Goal: Information Seeking & Learning: Learn about a topic

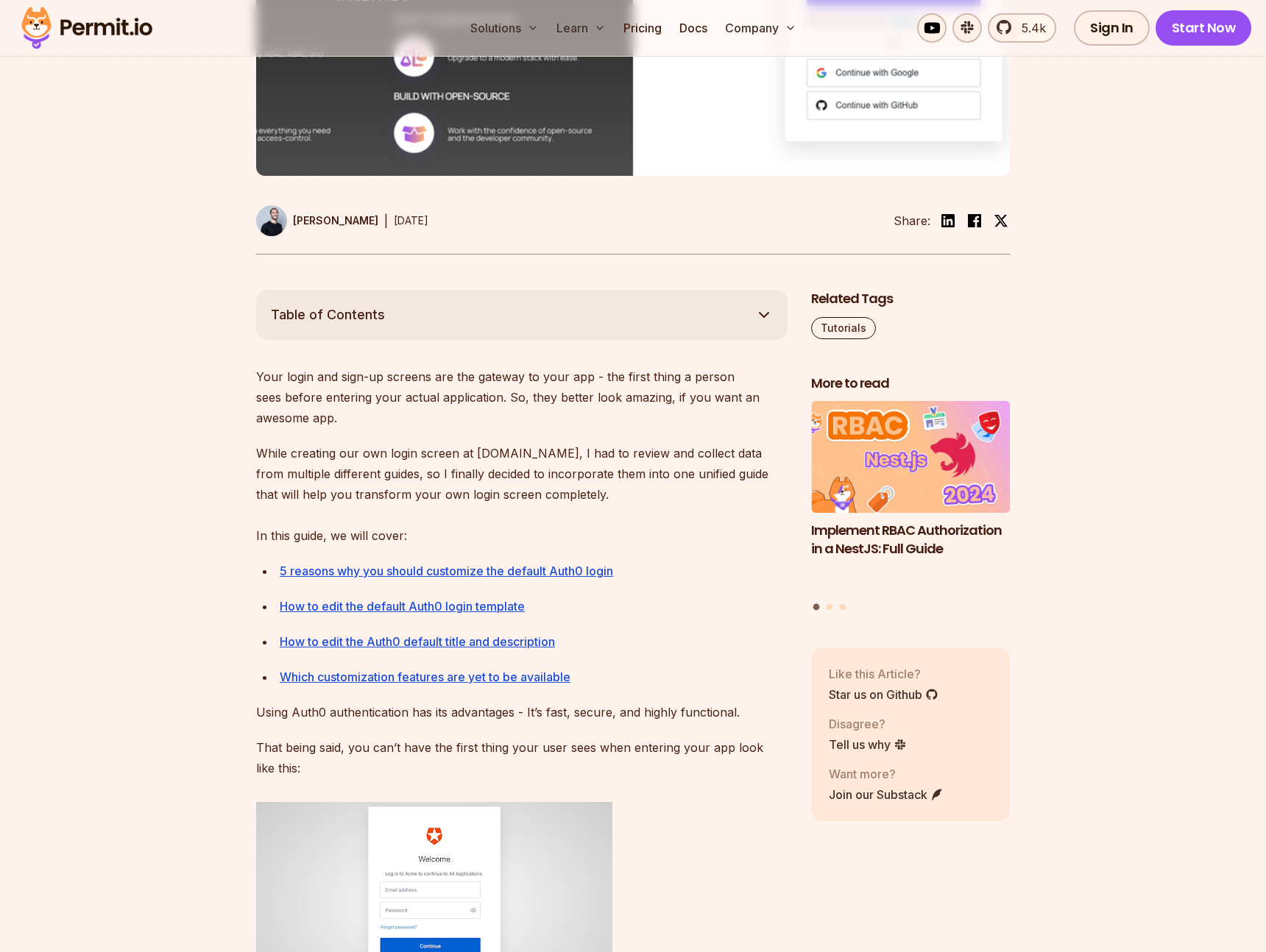
scroll to position [560, 0]
click at [278, 395] on p "Your login and sign-up screens are the gateway to your app - the first thing a …" at bounding box center [522, 397] width 532 height 62
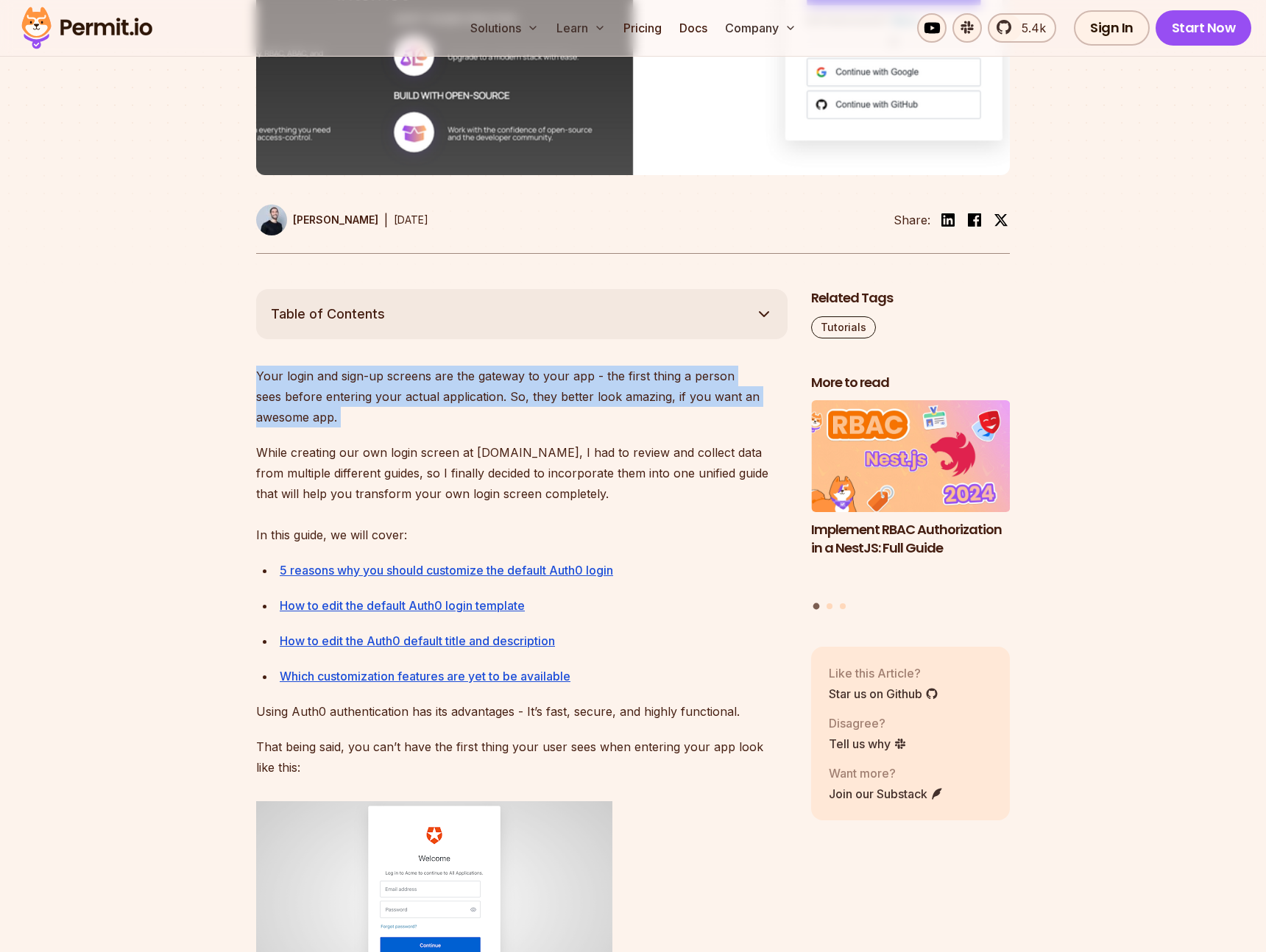
click at [278, 395] on p "Your login and sign-up screens are the gateway to your app - the first thing a …" at bounding box center [522, 397] width 532 height 62
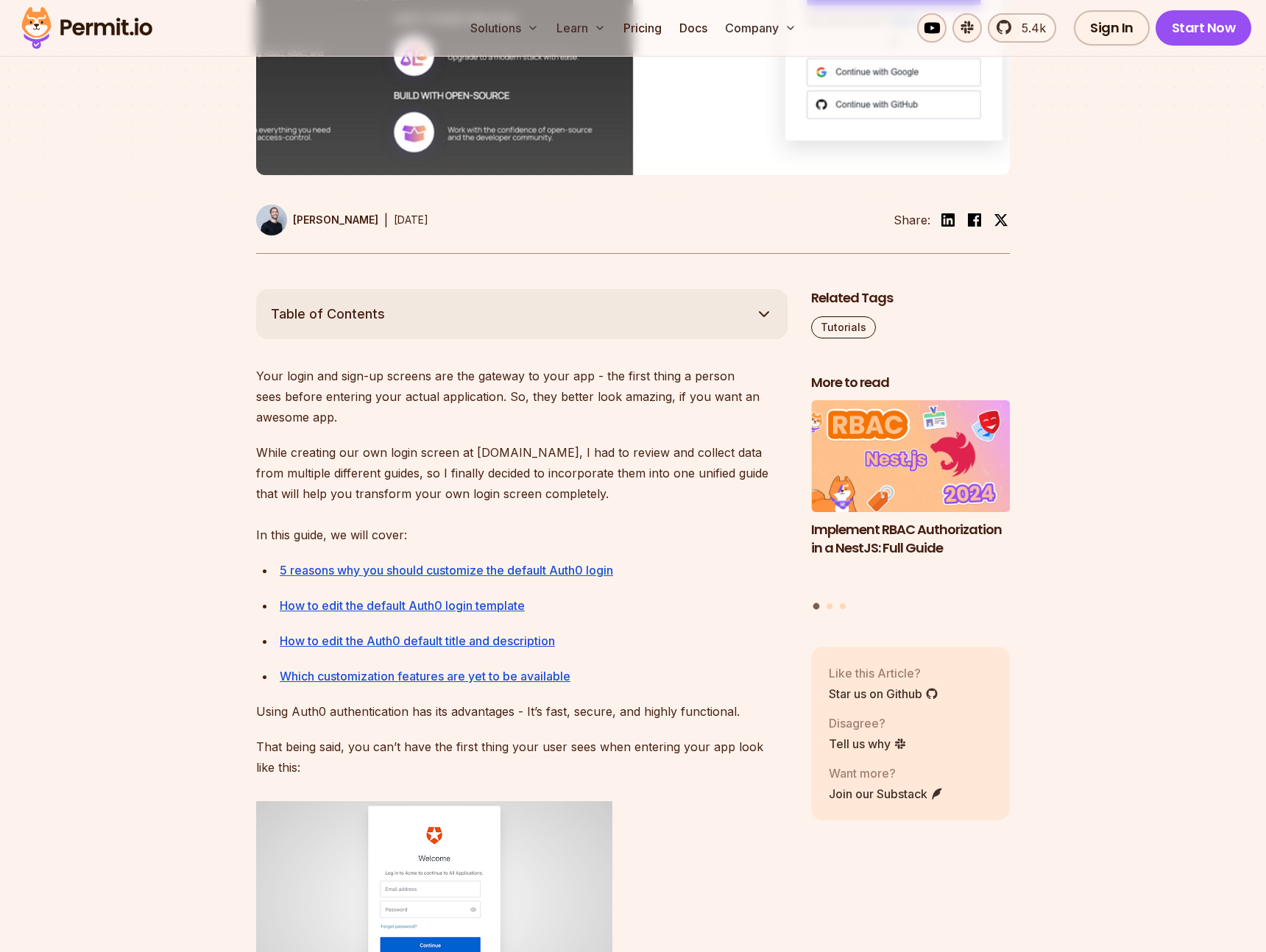
click at [272, 470] on p "While creating our own login screen at [DOMAIN_NAME], I had to review and colle…" at bounding box center [522, 493] width 532 height 103
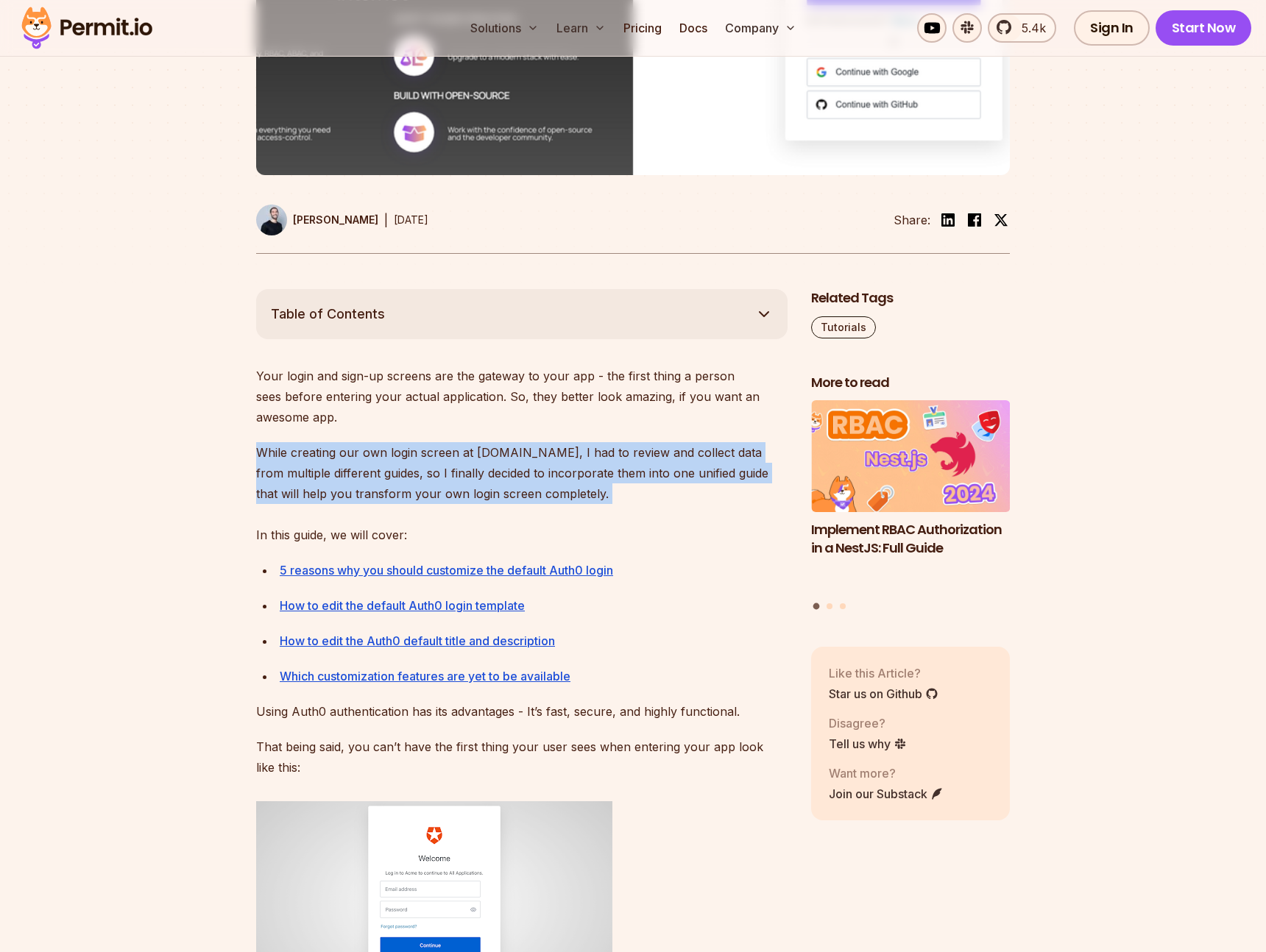
click at [272, 470] on p "While creating our own login screen at [DOMAIN_NAME], I had to review and colle…" at bounding box center [522, 493] width 532 height 103
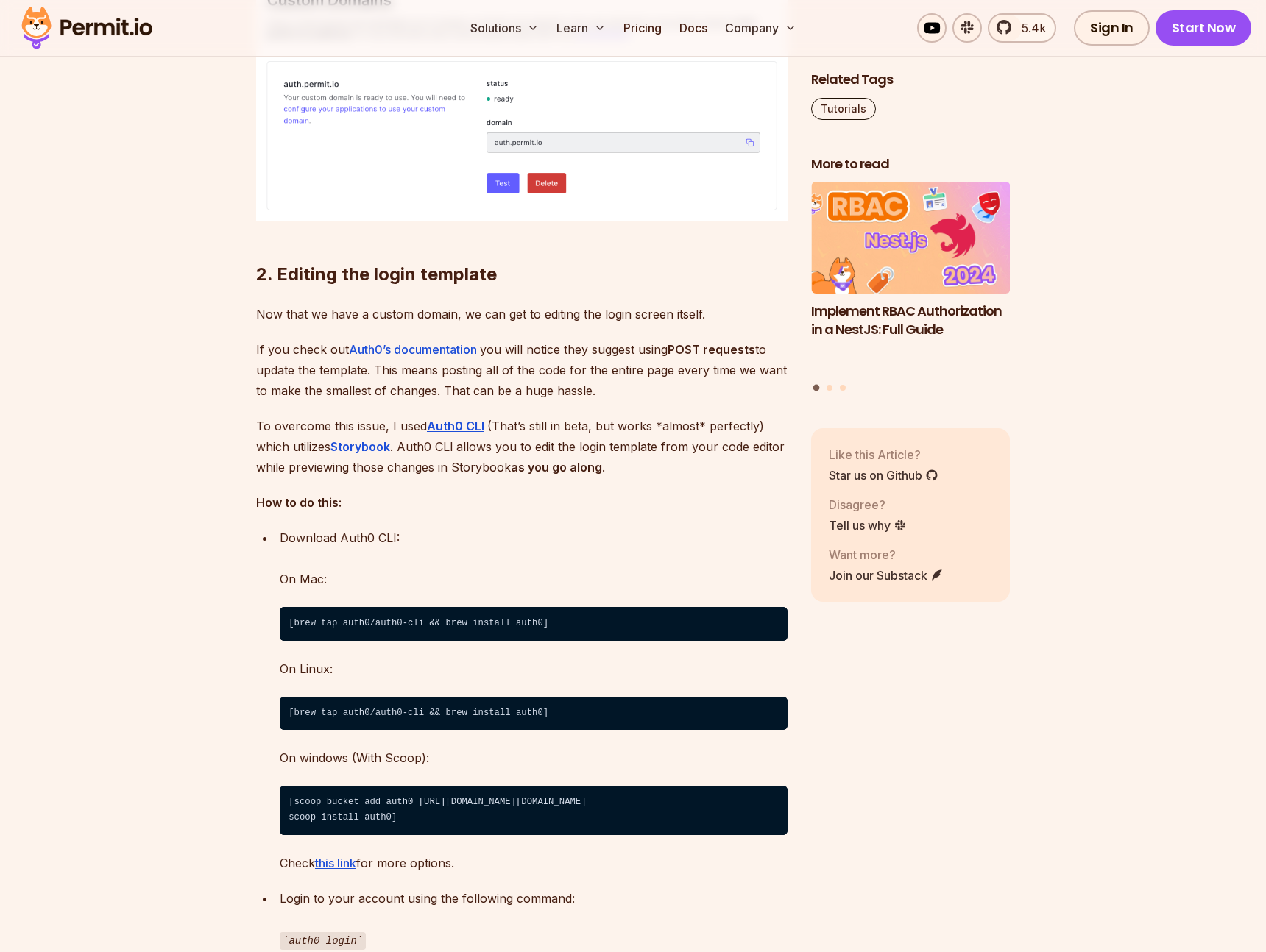
scroll to position [3359, 0]
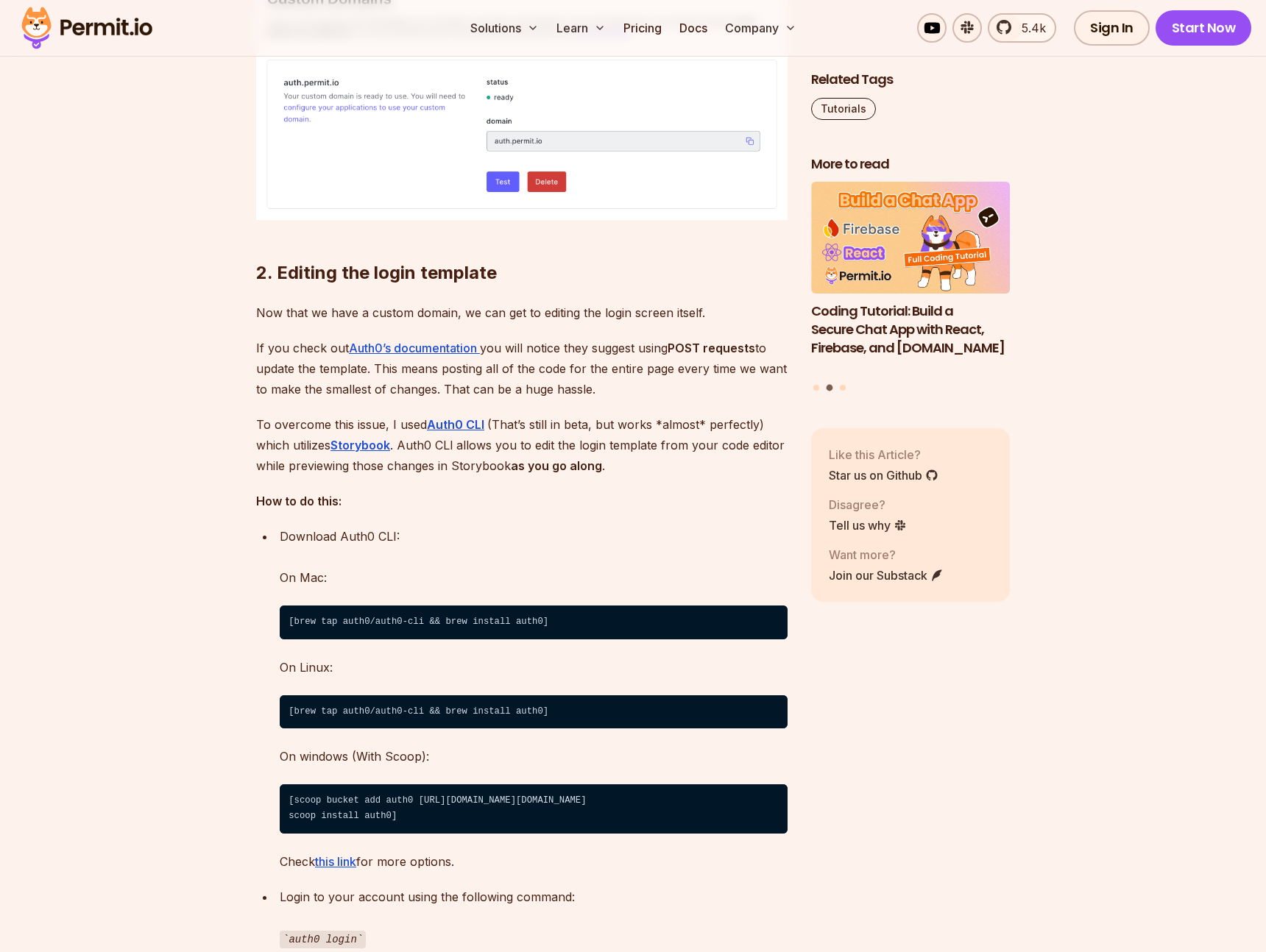
click at [608, 453] on p "To overcome this issue, I used Auth0 CLI (That’s still in beta, but works *almo…" at bounding box center [522, 445] width 532 height 62
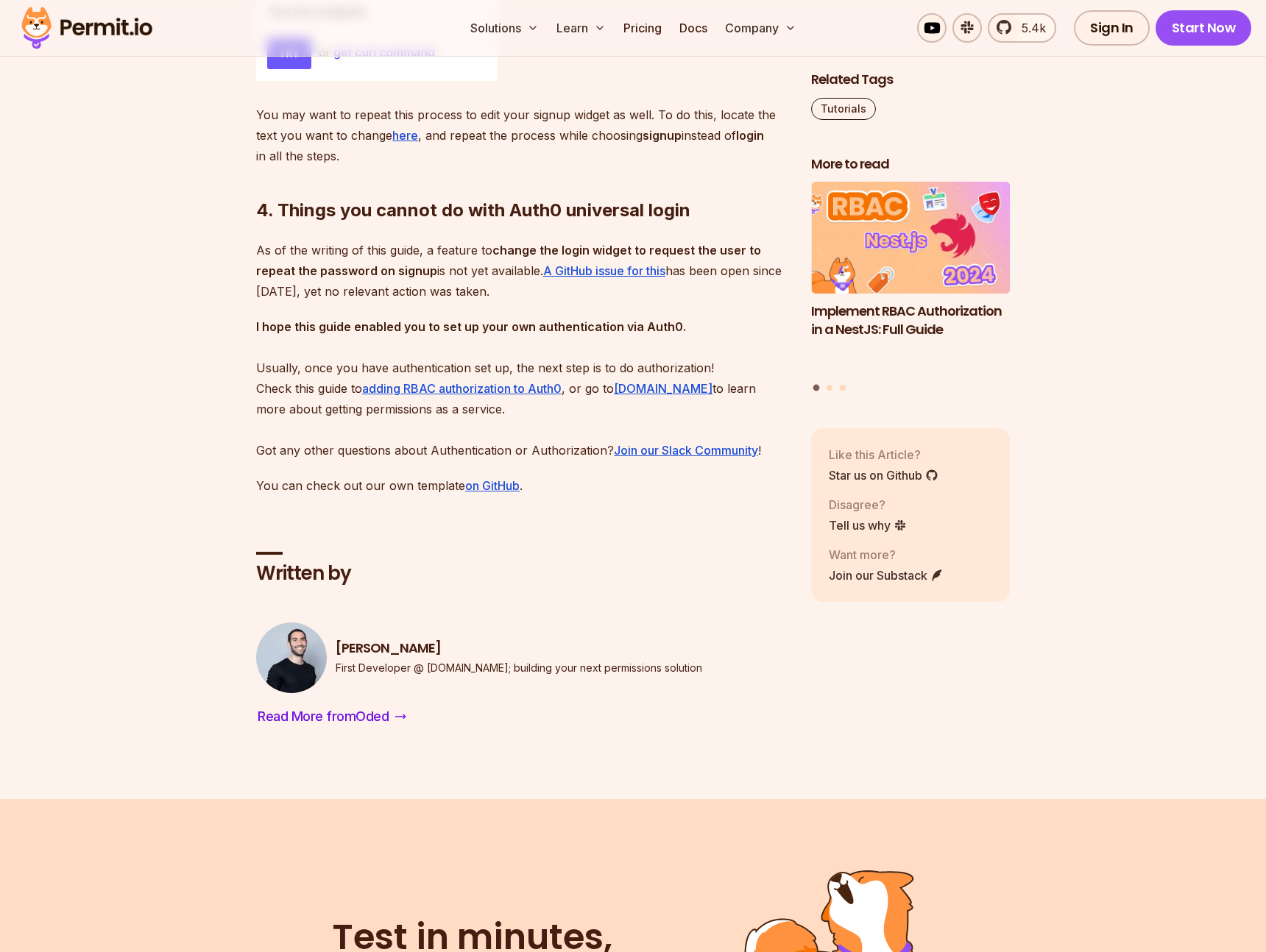
scroll to position [7705, 0]
